Goal: Task Accomplishment & Management: Complete application form

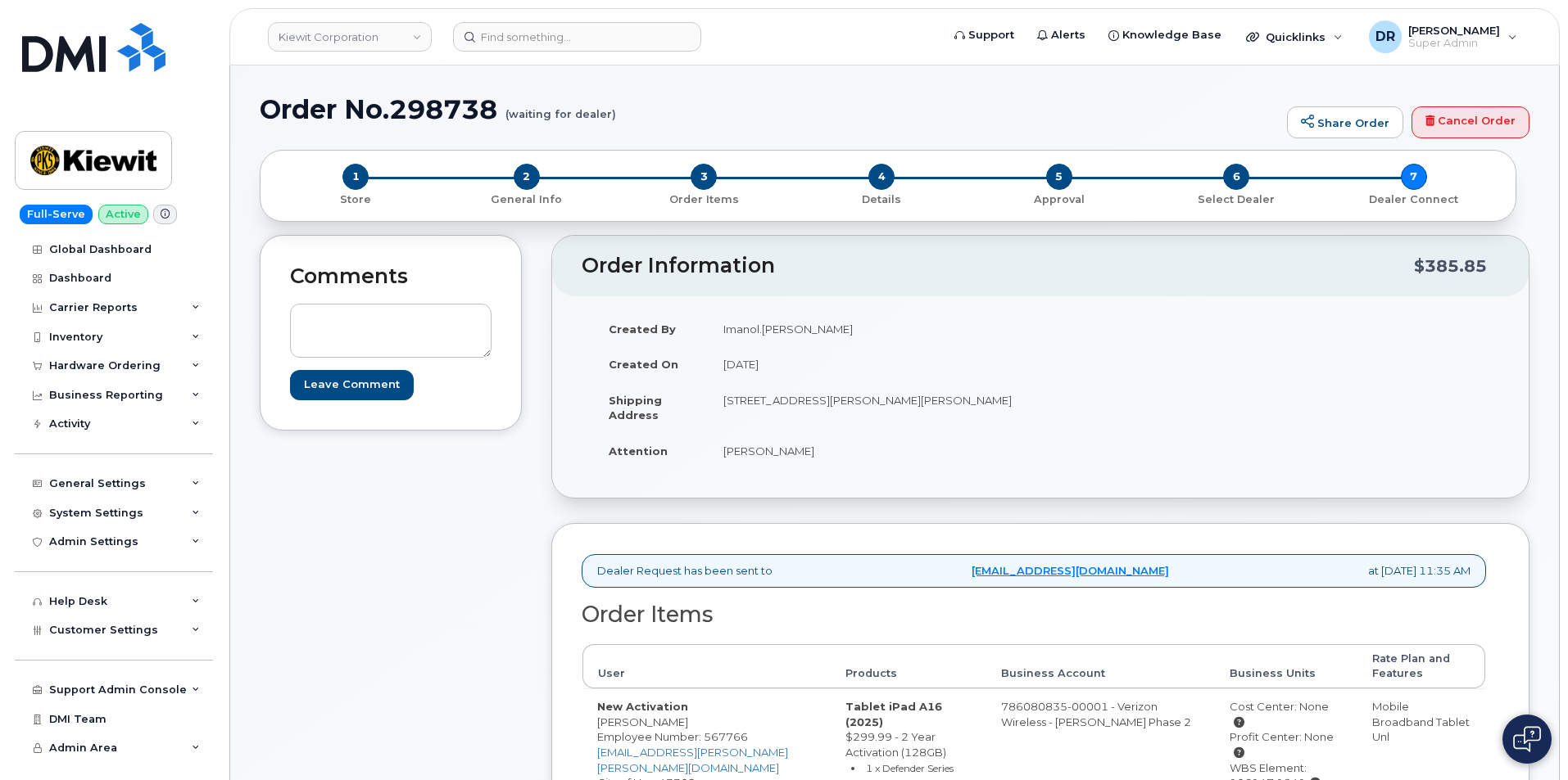
scroll to position [176, 0]
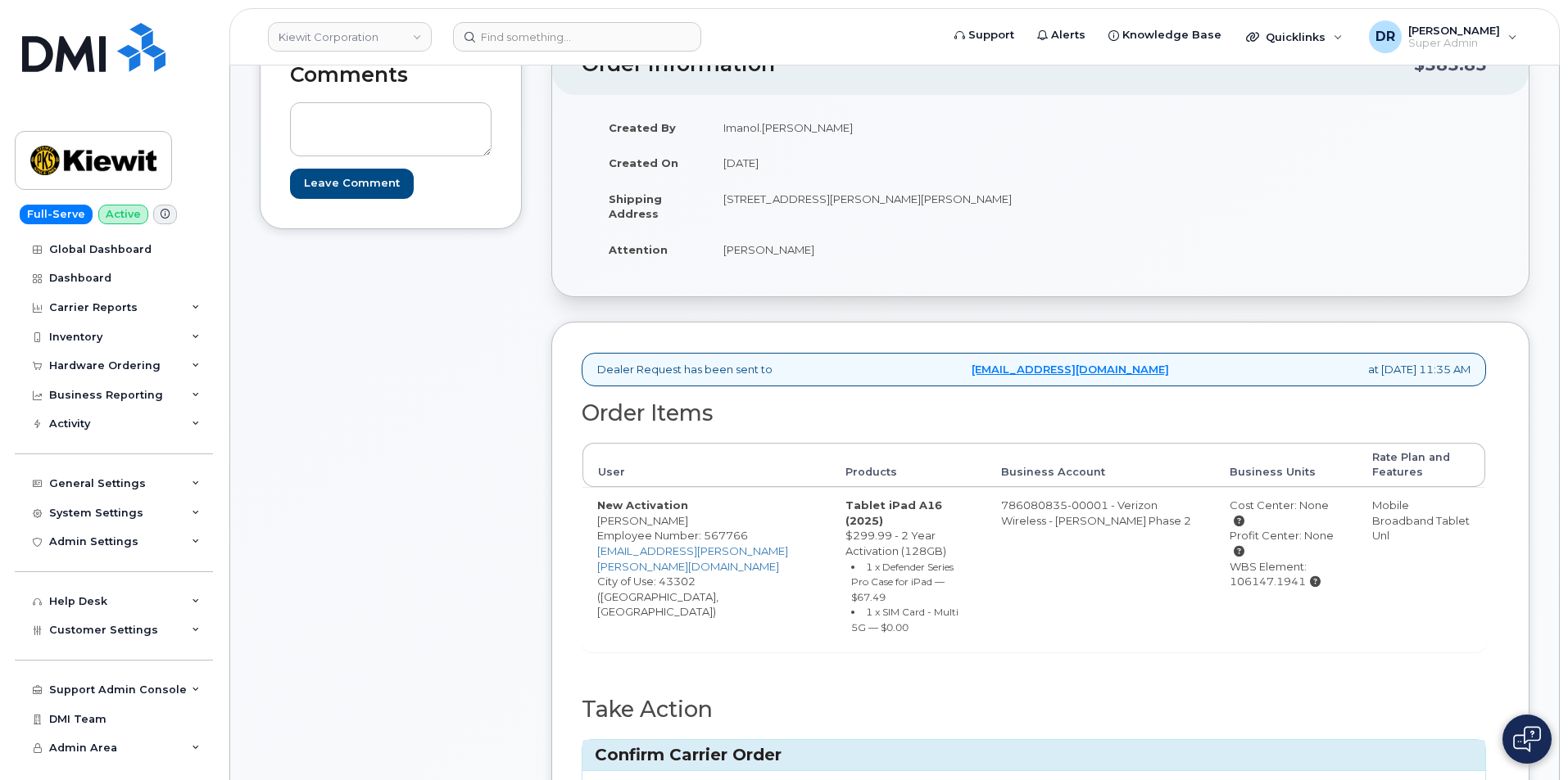
type input "MB3000588965624"
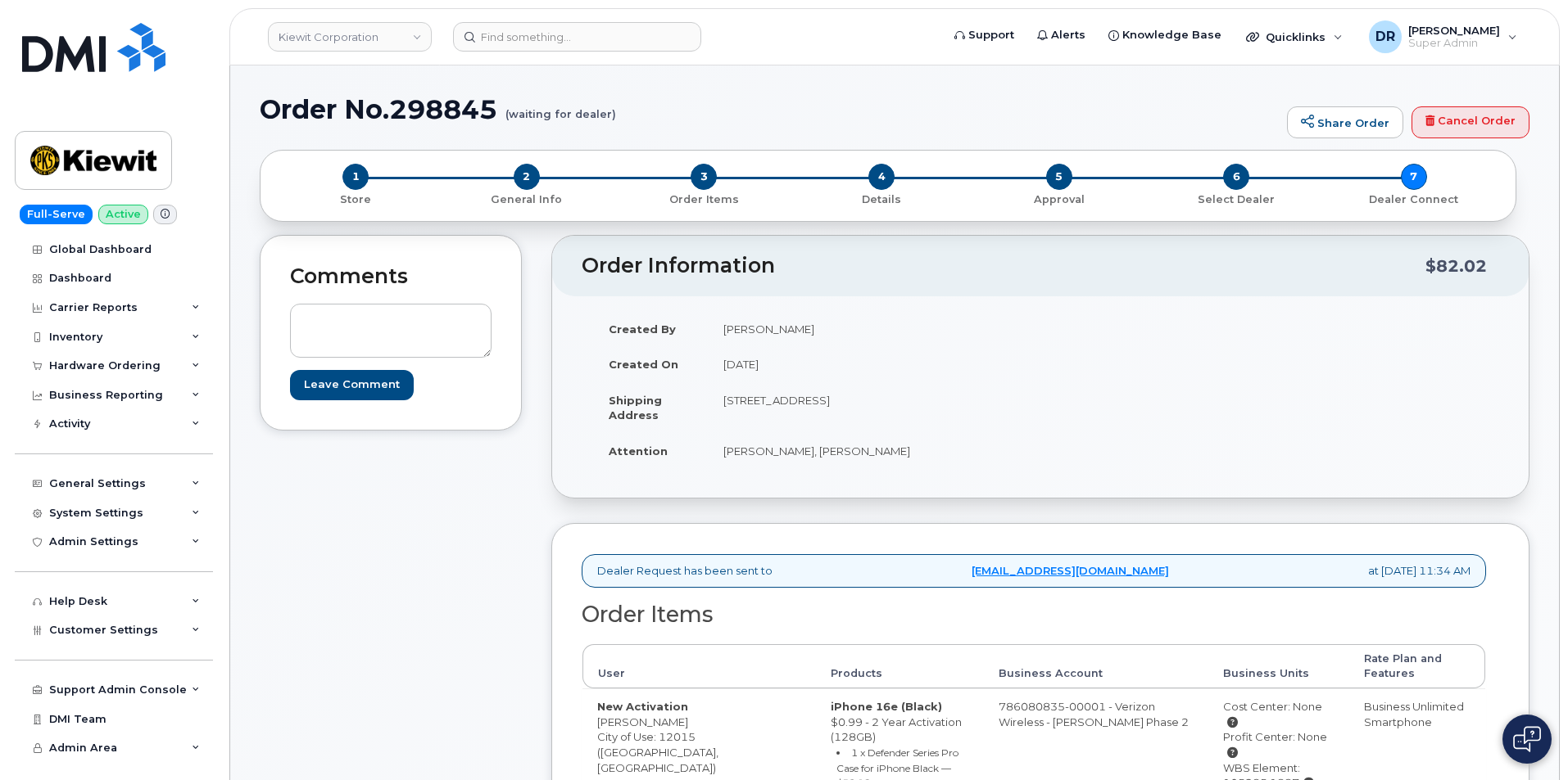
scroll to position [160, 0]
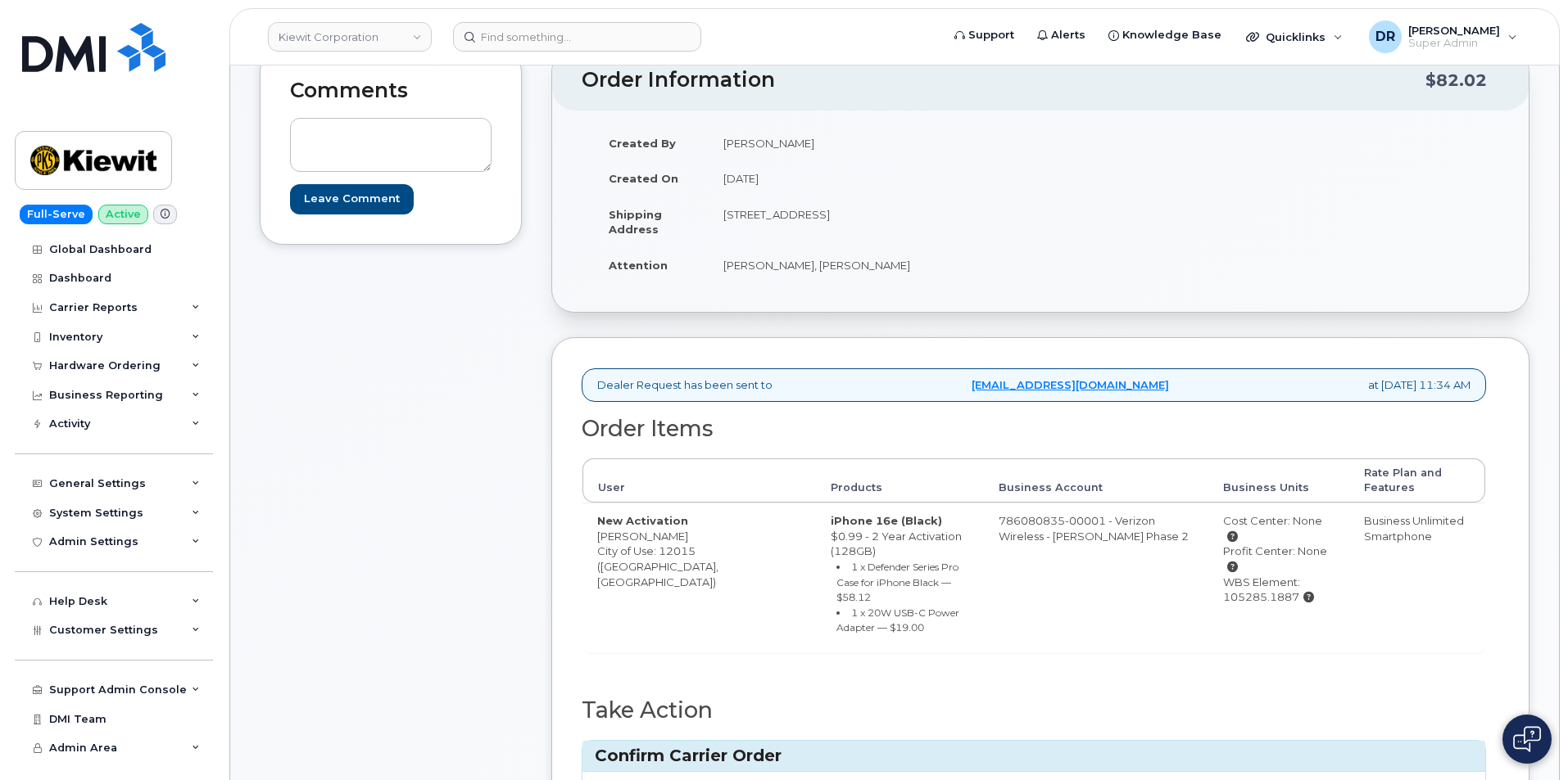
type input "MB1000498036511"
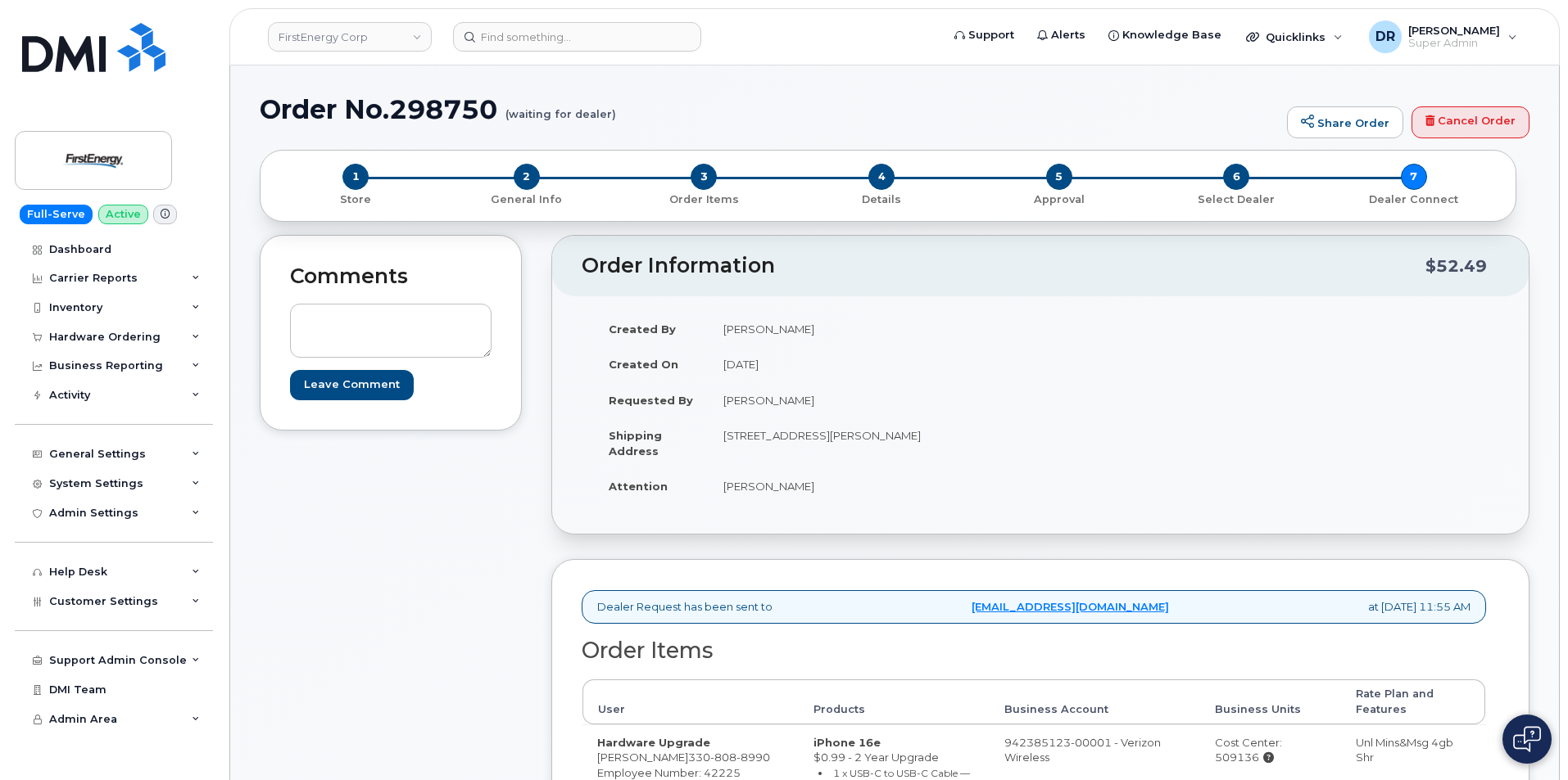
scroll to position [197, 0]
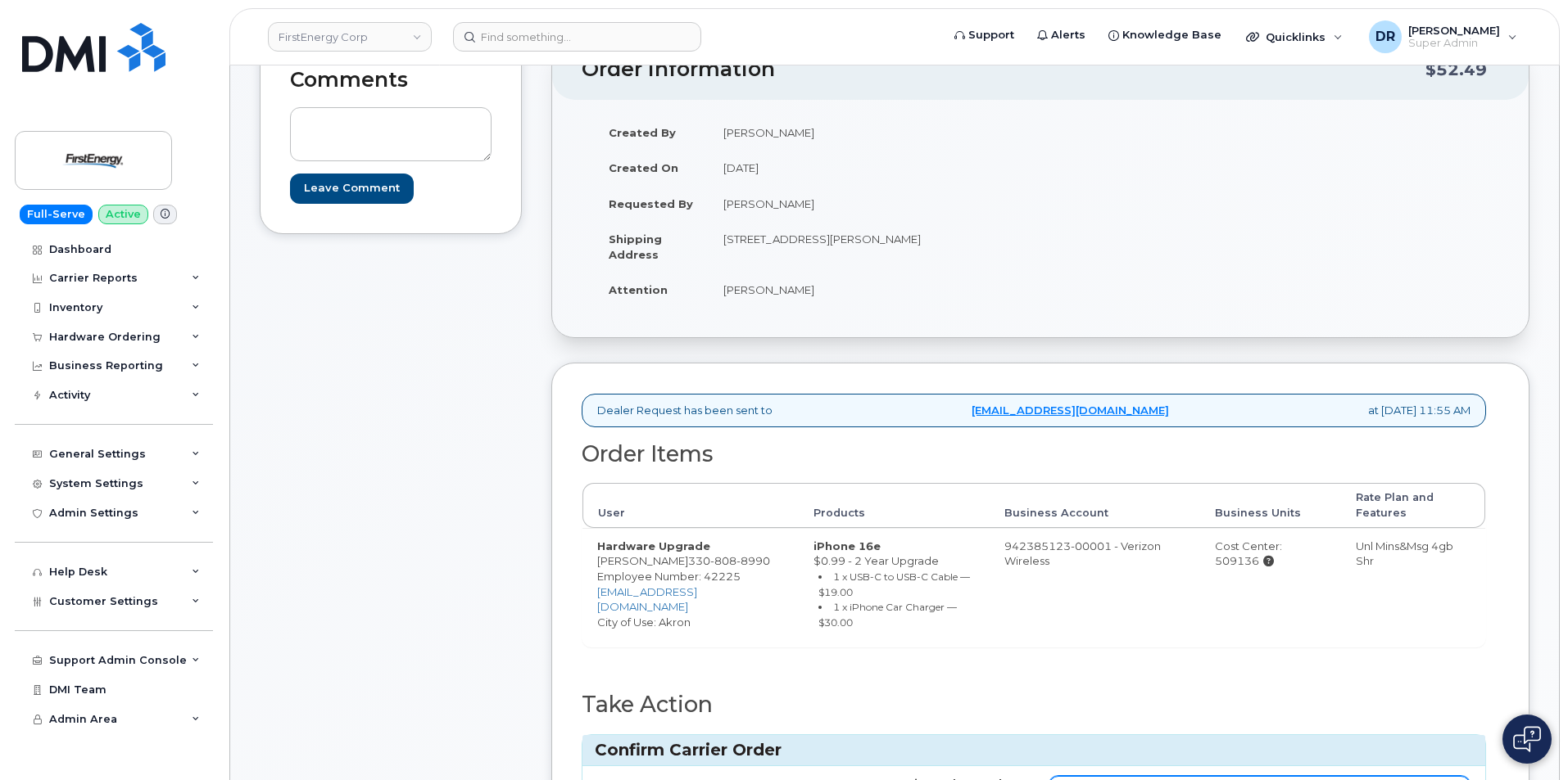
click at [1259, 776] on input "Carrier Order Number" at bounding box center [1259, 791] width 422 height 30
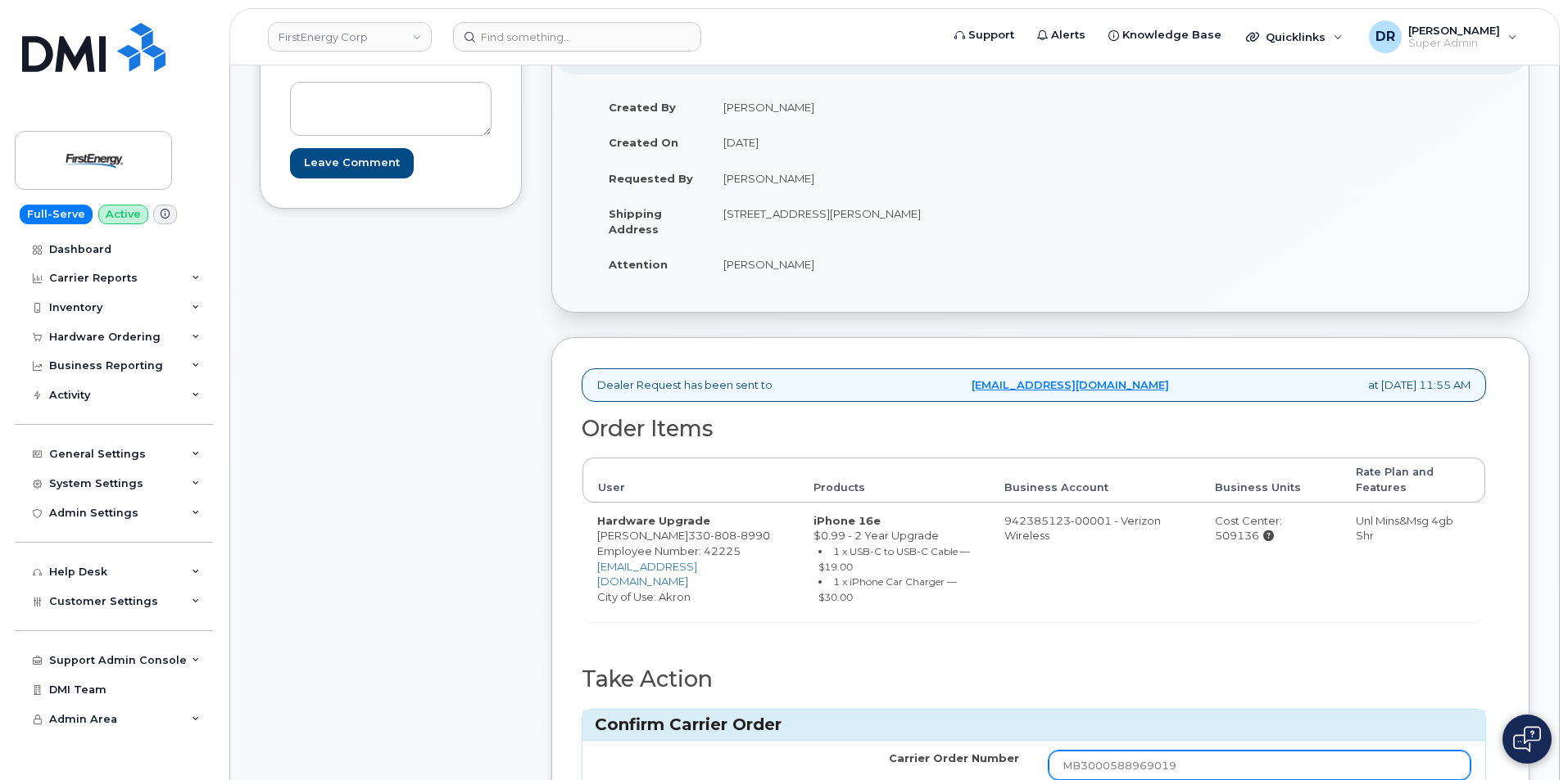
type input "MB3000588969019"
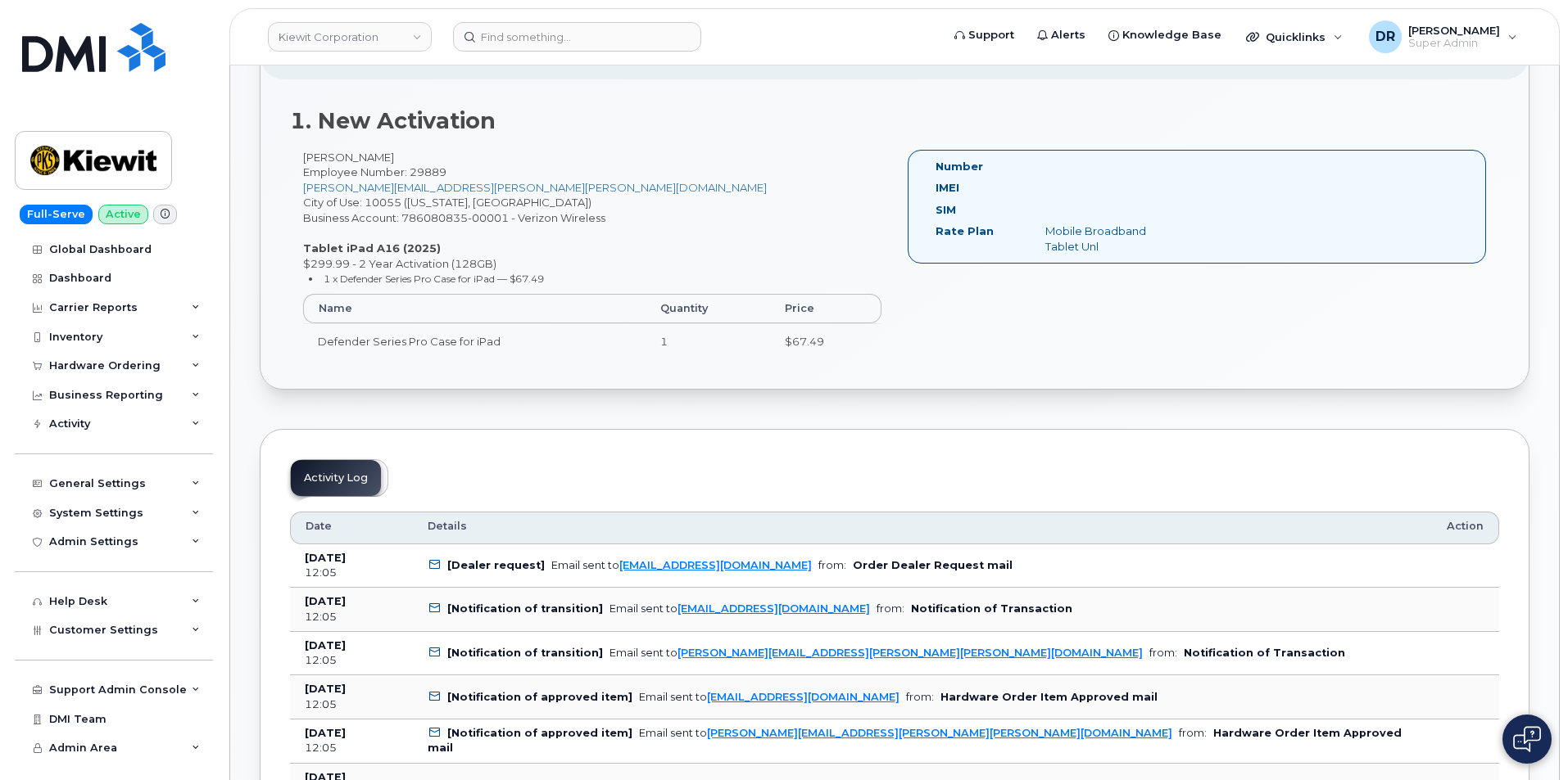
scroll to position [409, 0]
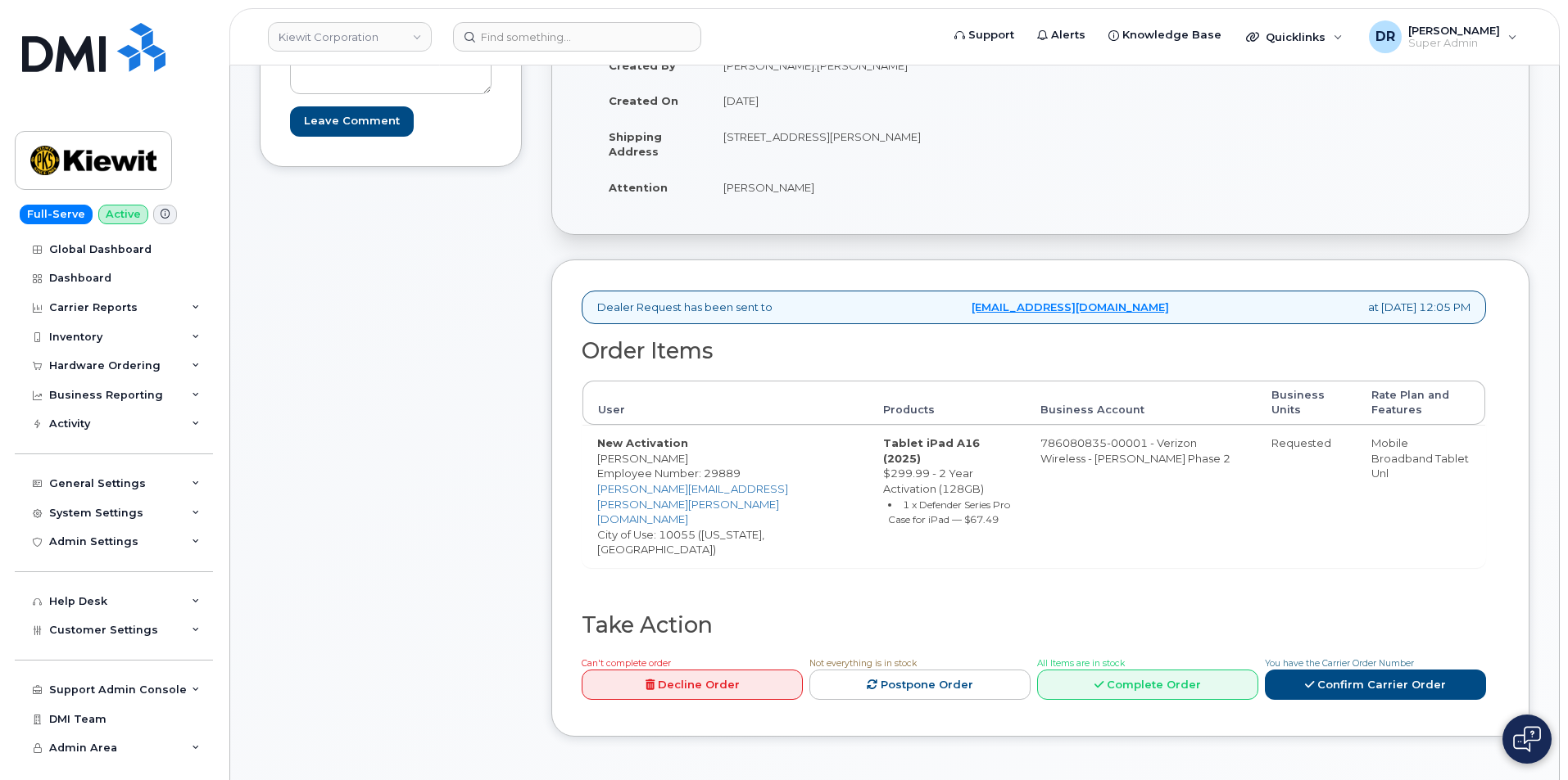
scroll to position [327, 0]
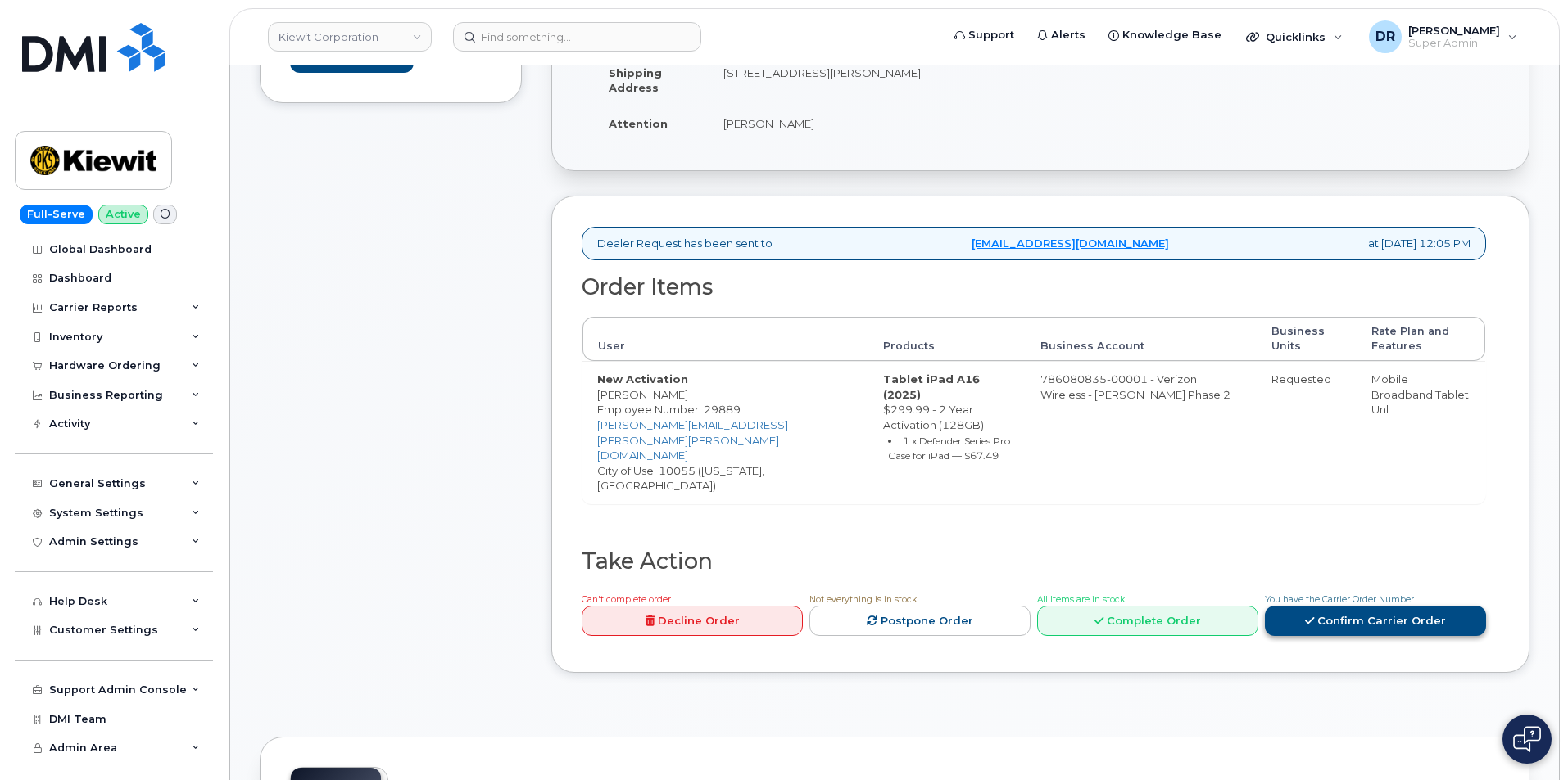
click at [1357, 606] on link "Confirm Carrier Order" at bounding box center [1375, 621] width 221 height 31
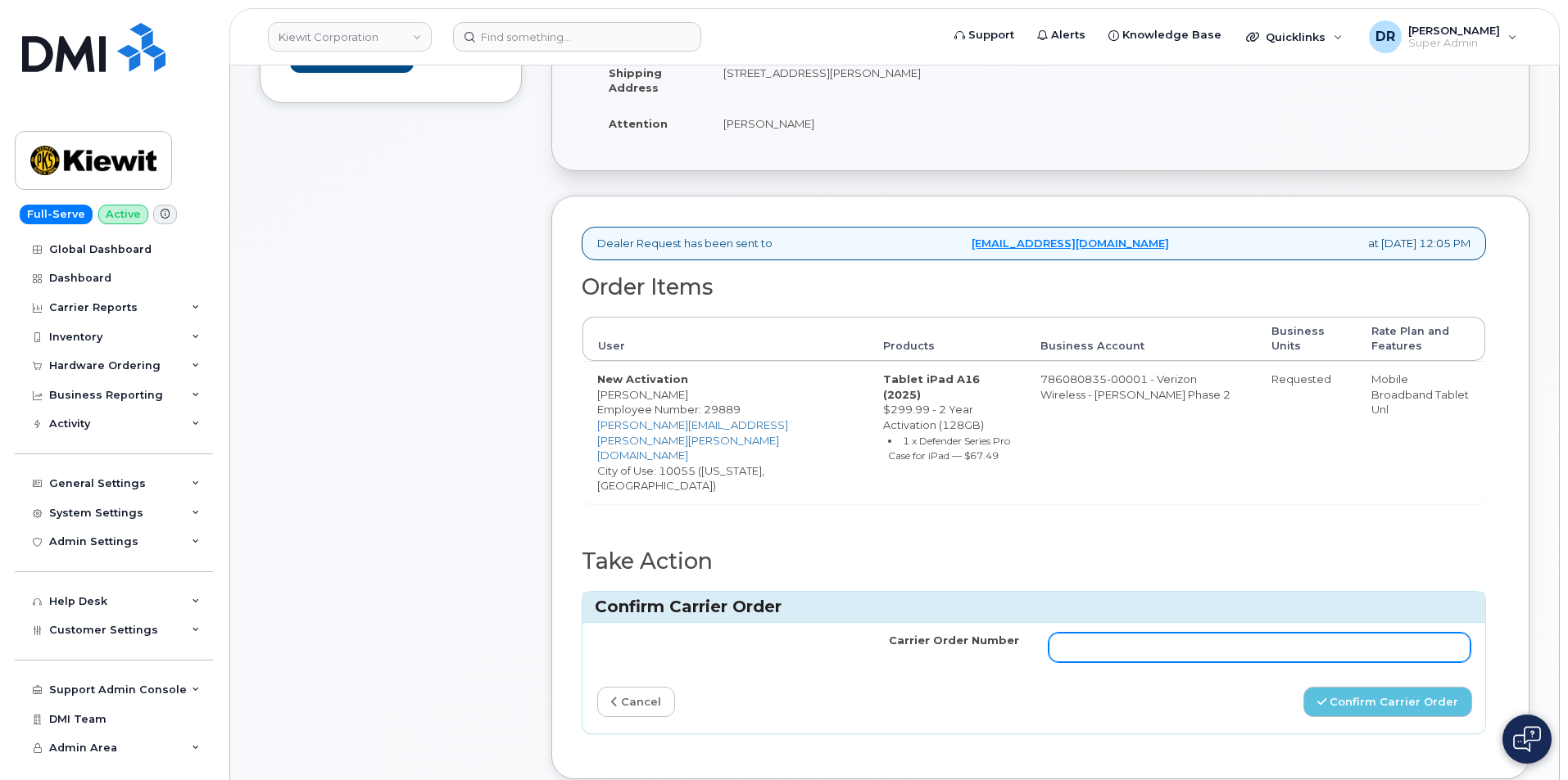
click at [1125, 633] on input "Carrier Order Number" at bounding box center [1259, 648] width 422 height 30
type input "MB1000498032698"
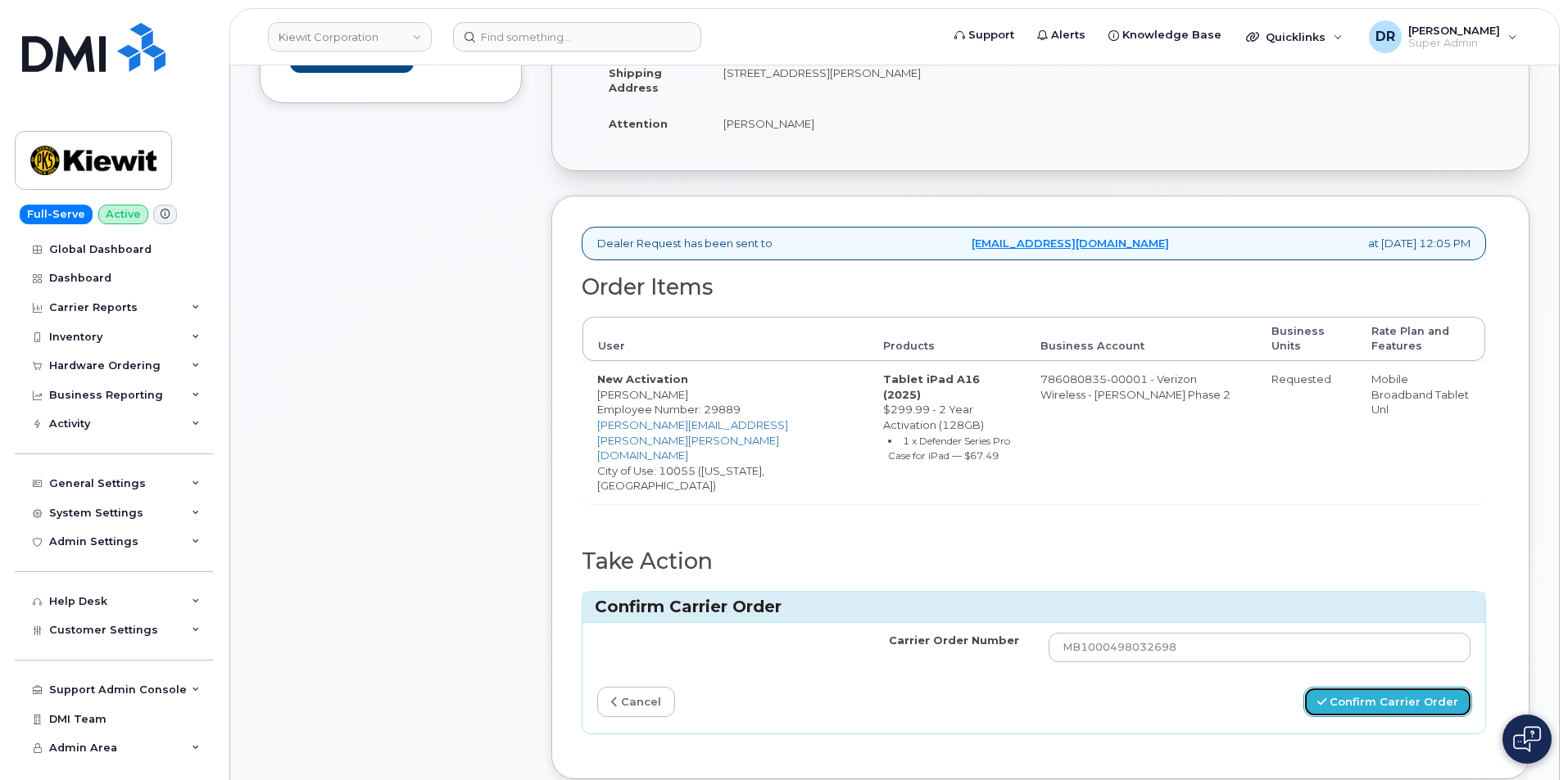
click at [1366, 687] on button "Confirm Carrier Order" at bounding box center [1387, 702] width 169 height 31
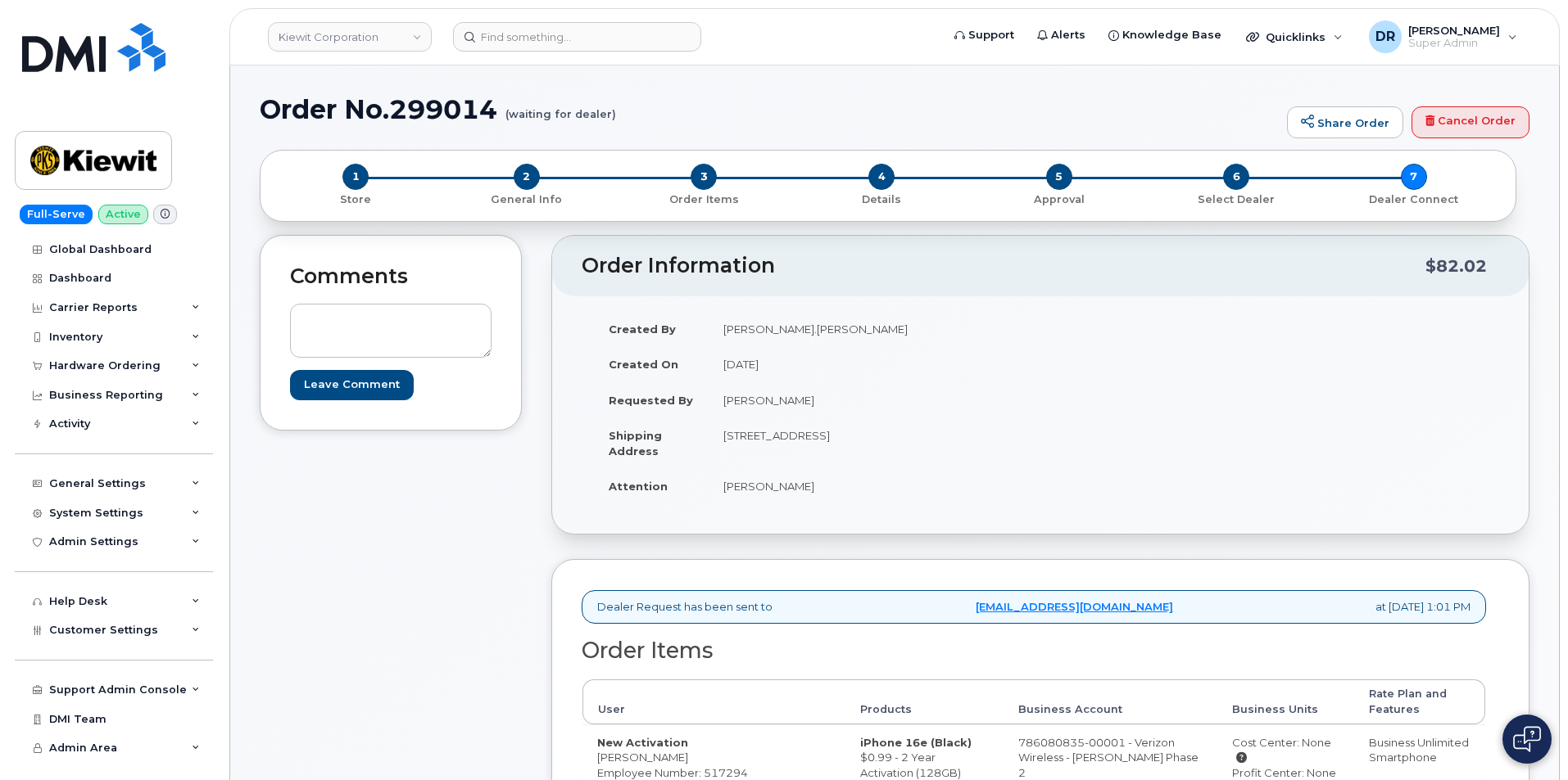
scroll to position [226, 0]
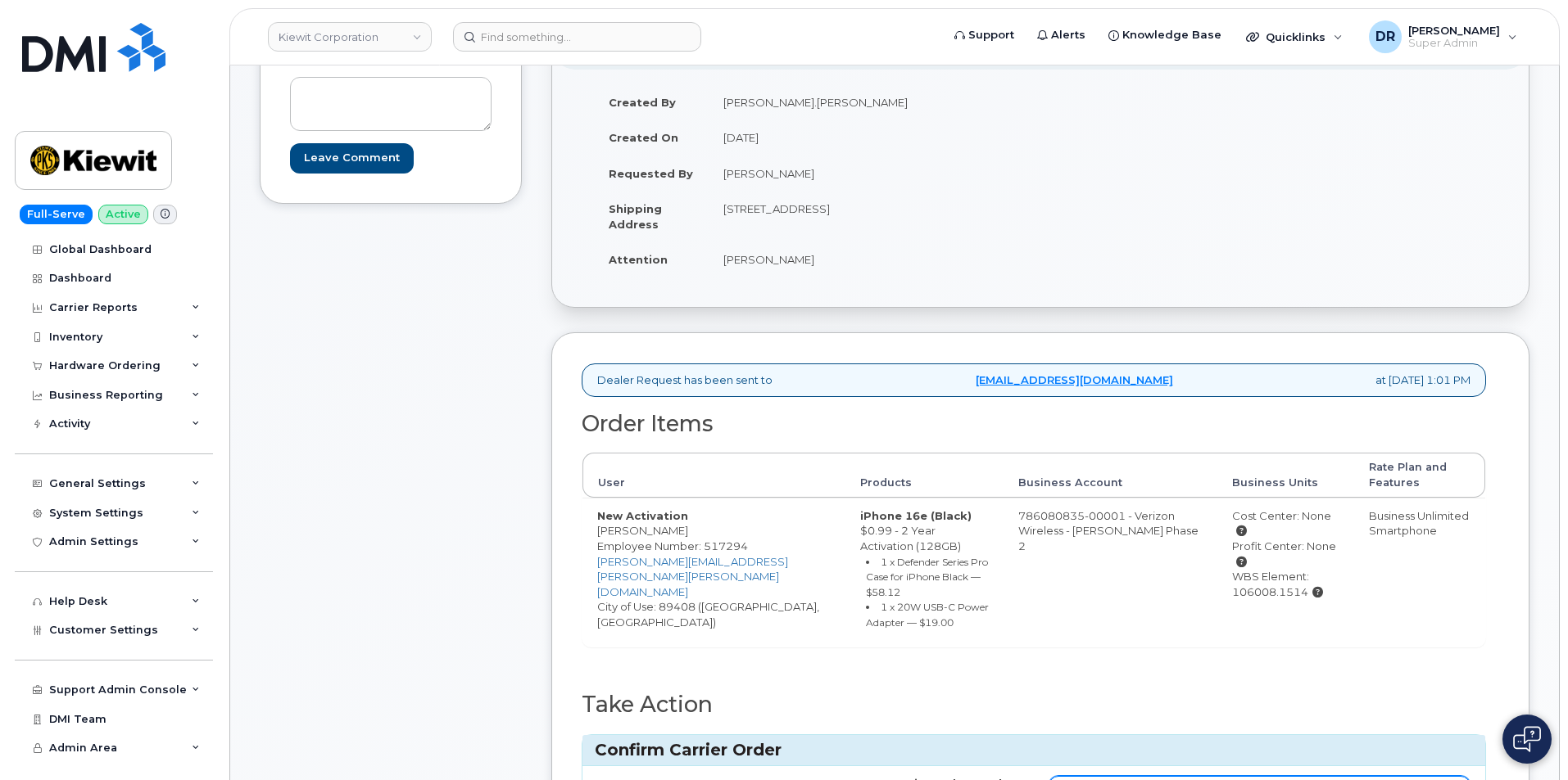
click at [1259, 776] on input "Carrier Order Number" at bounding box center [1259, 791] width 422 height 30
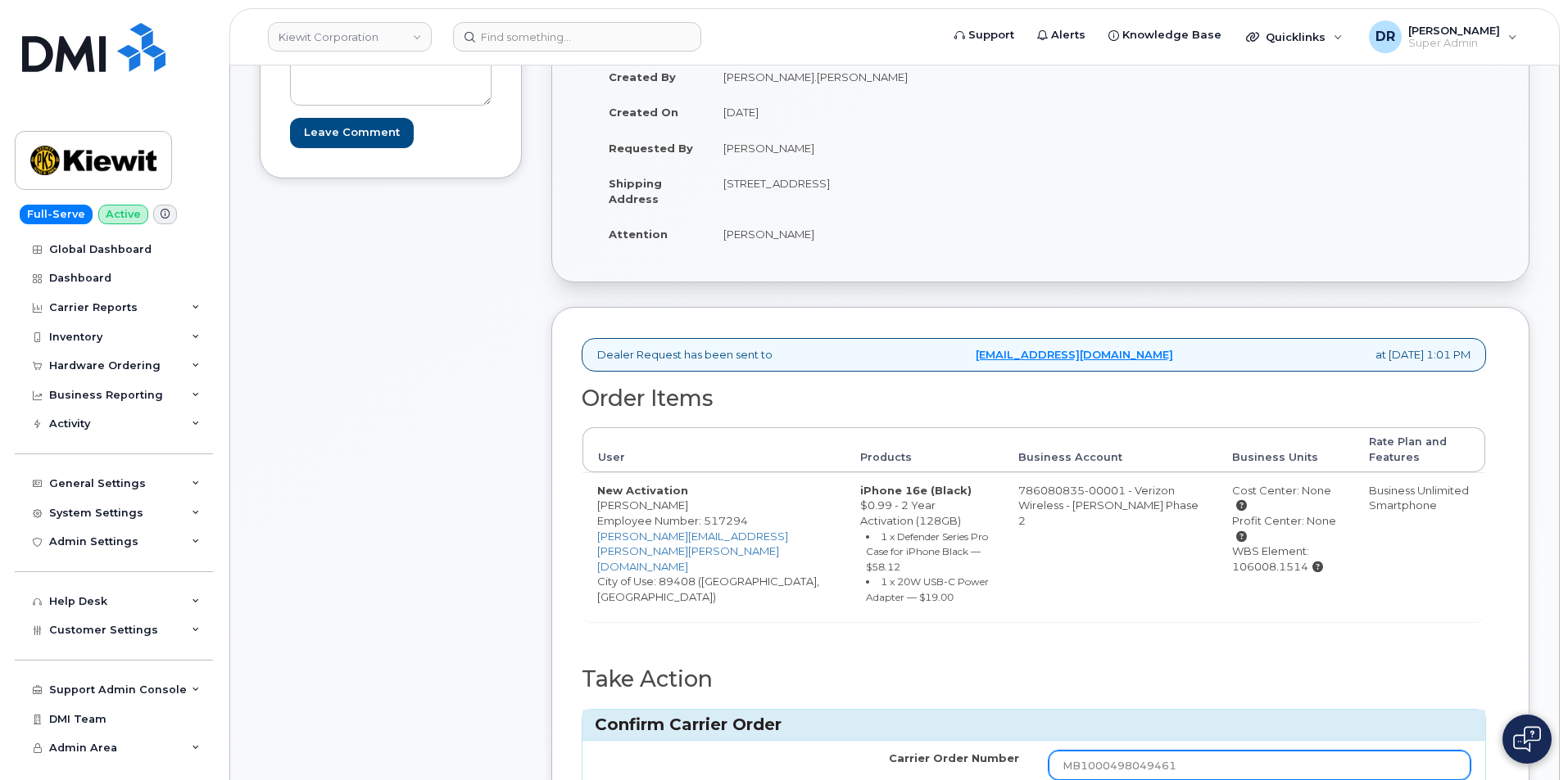
type input "MB1000498049461"
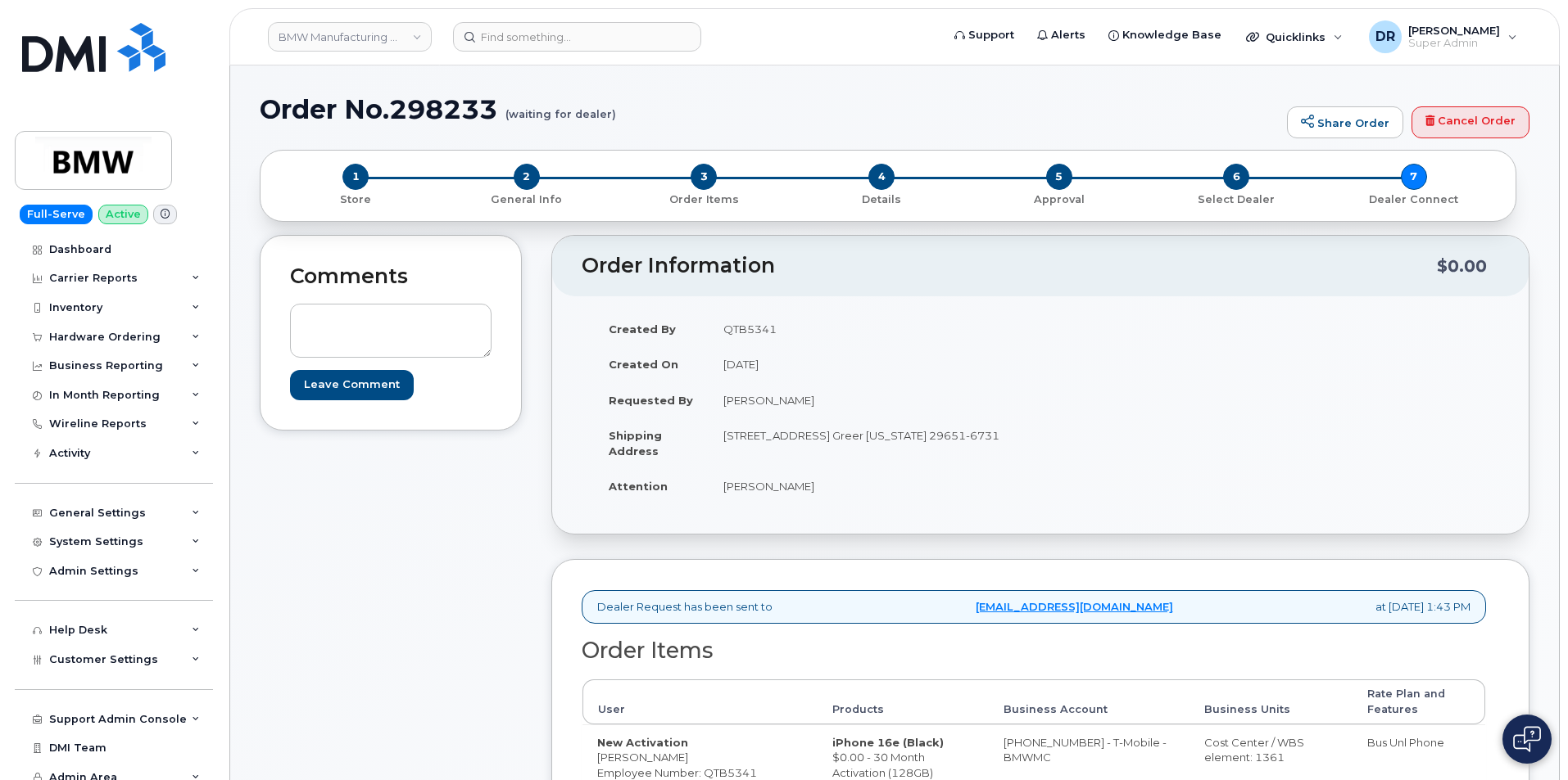
scroll to position [204, 0]
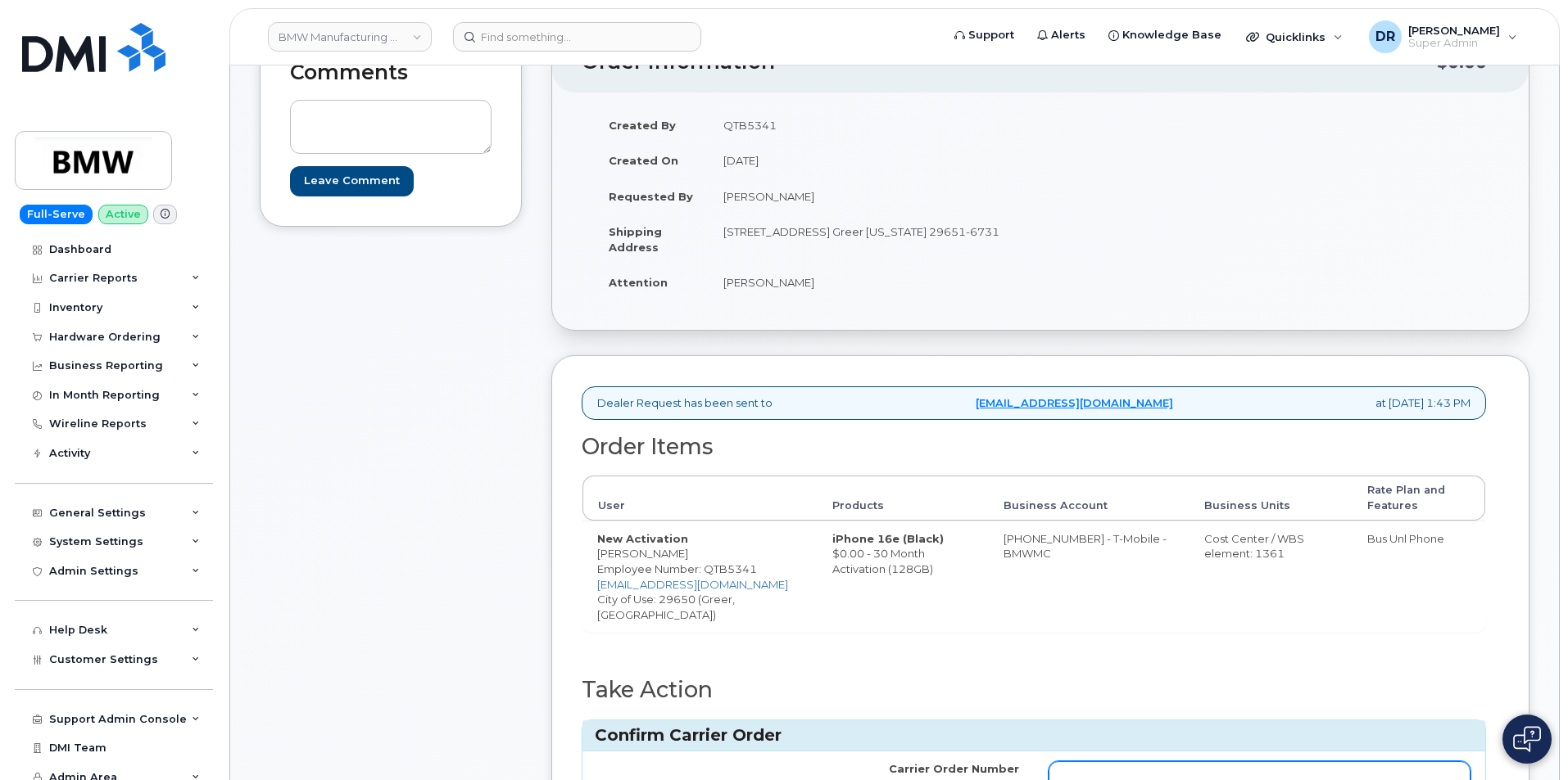
click at [1259, 765] on input "Carrier Order Number" at bounding box center [1259, 776] width 422 height 30
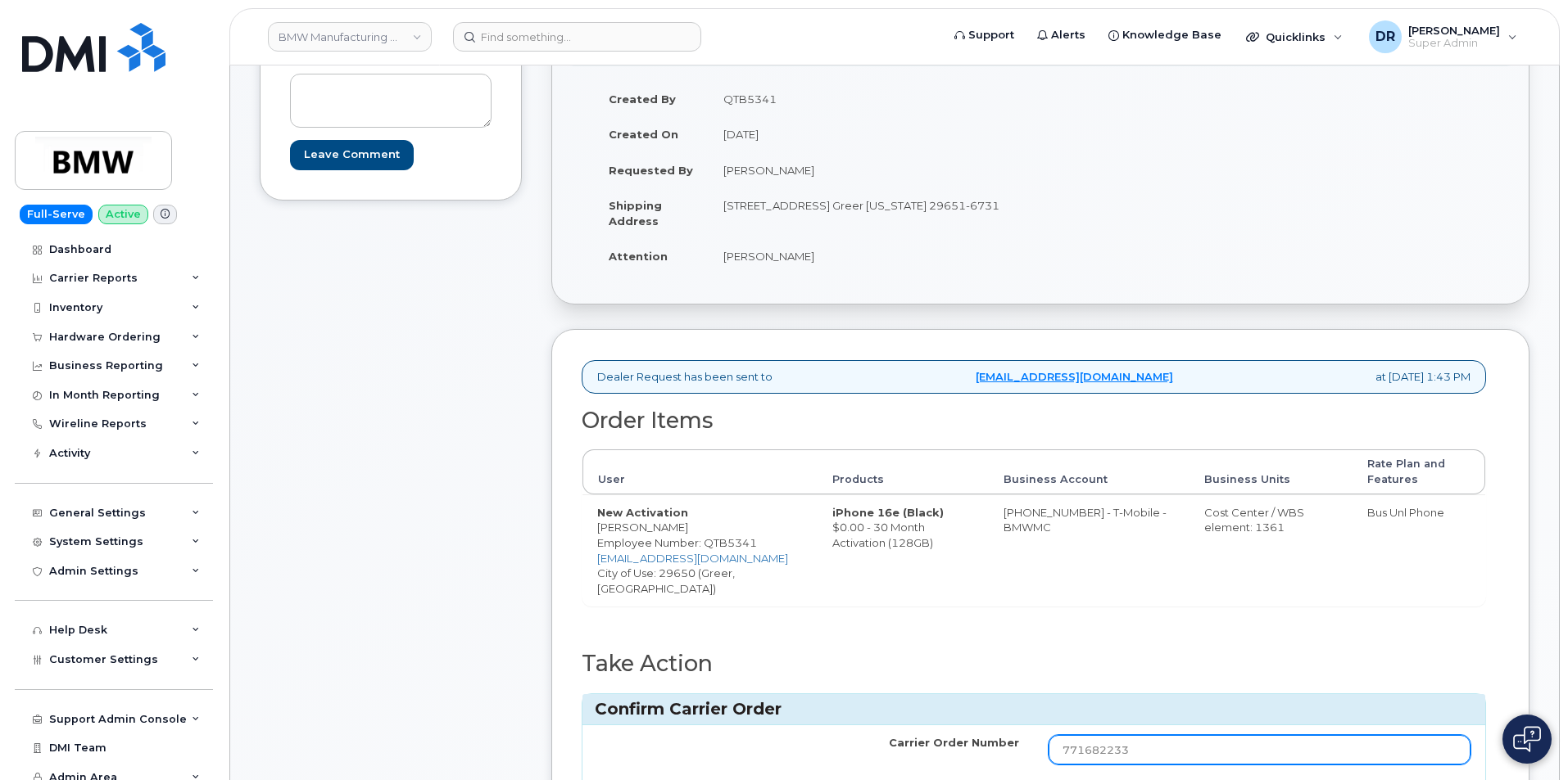
type input "771682233"
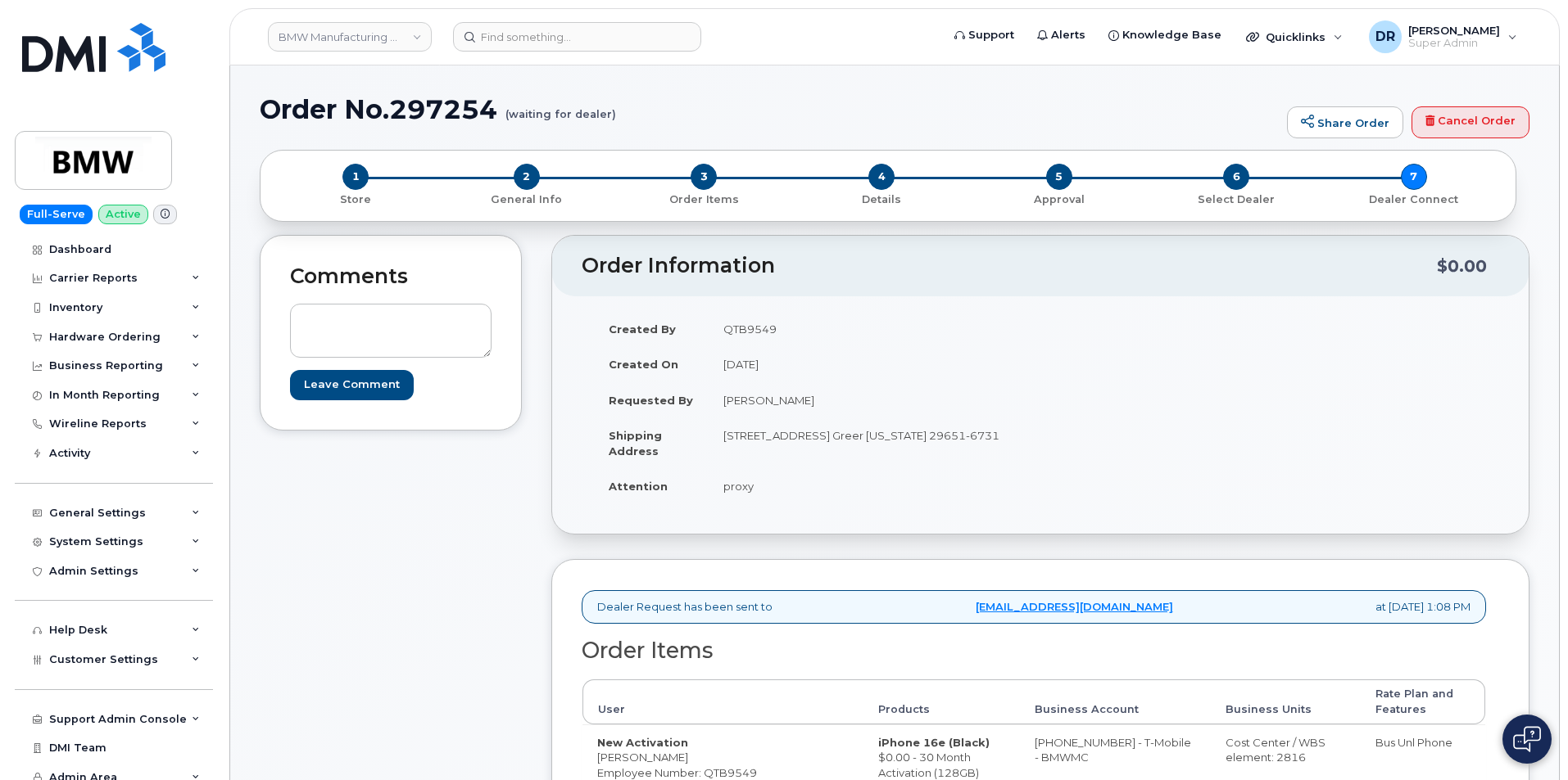
scroll to position [189, 0]
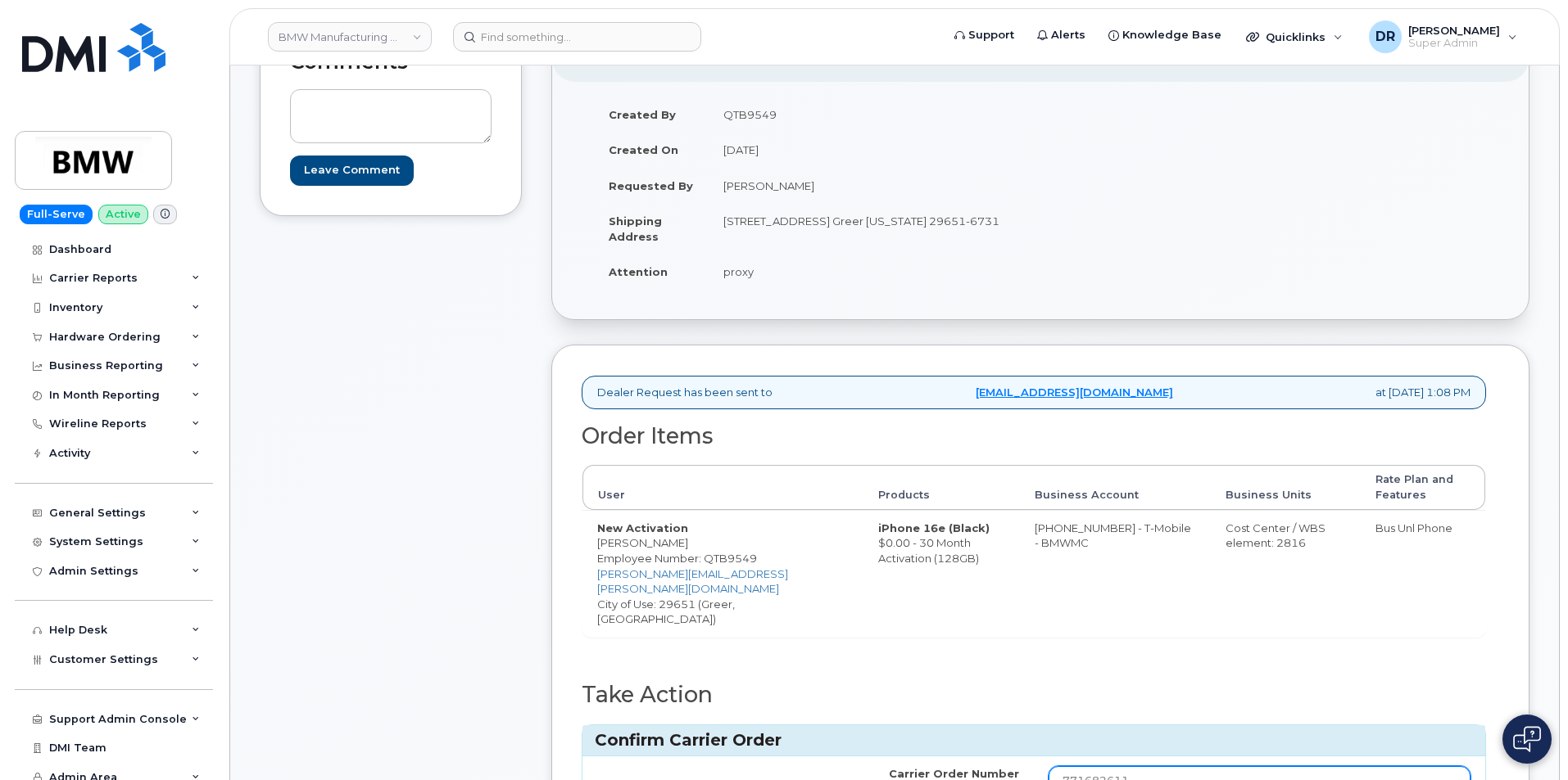
type input "771682611"
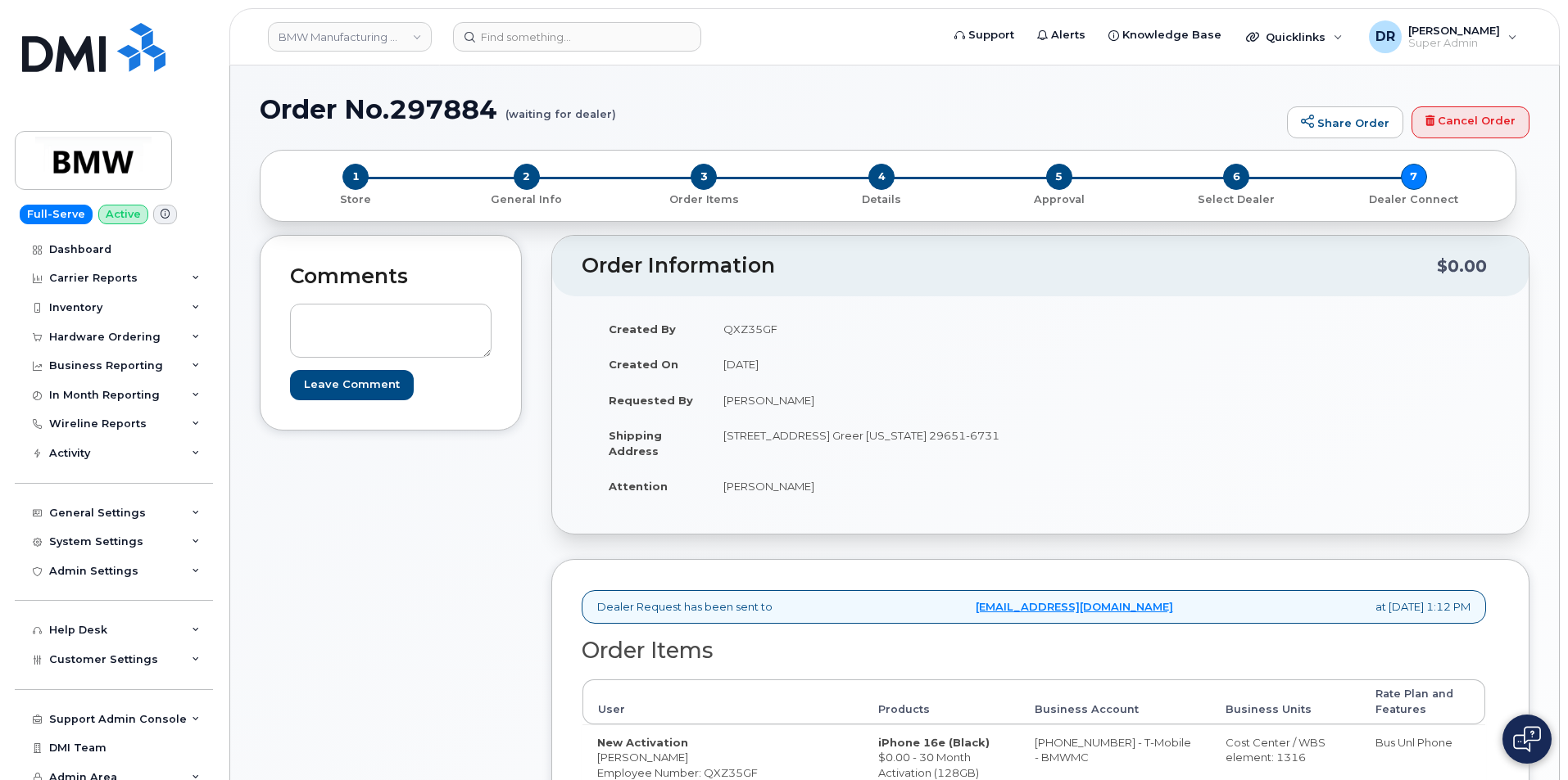
scroll to position [173, 0]
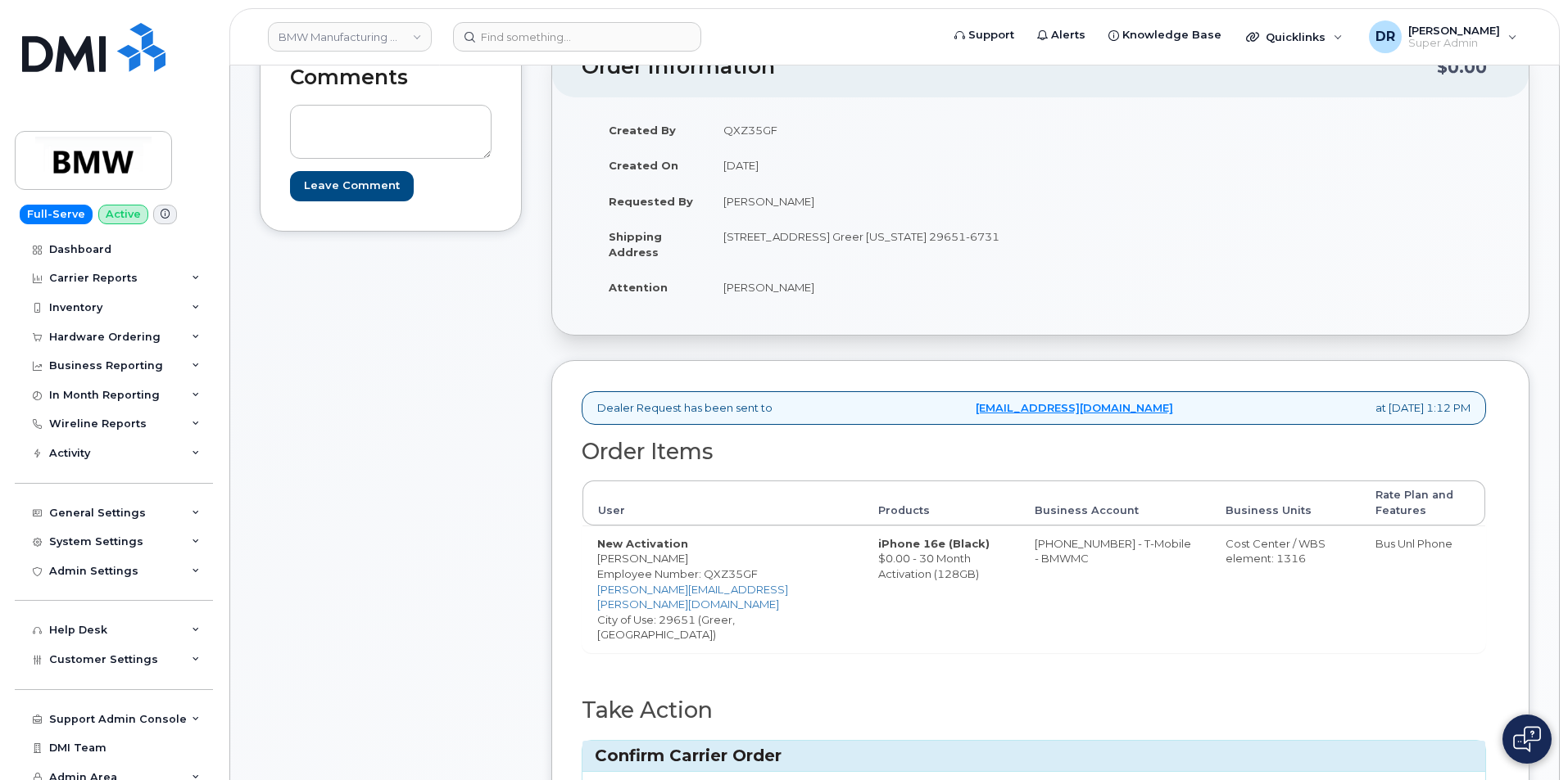
type input "771682687"
